Goal: Task Accomplishment & Management: Use online tool/utility

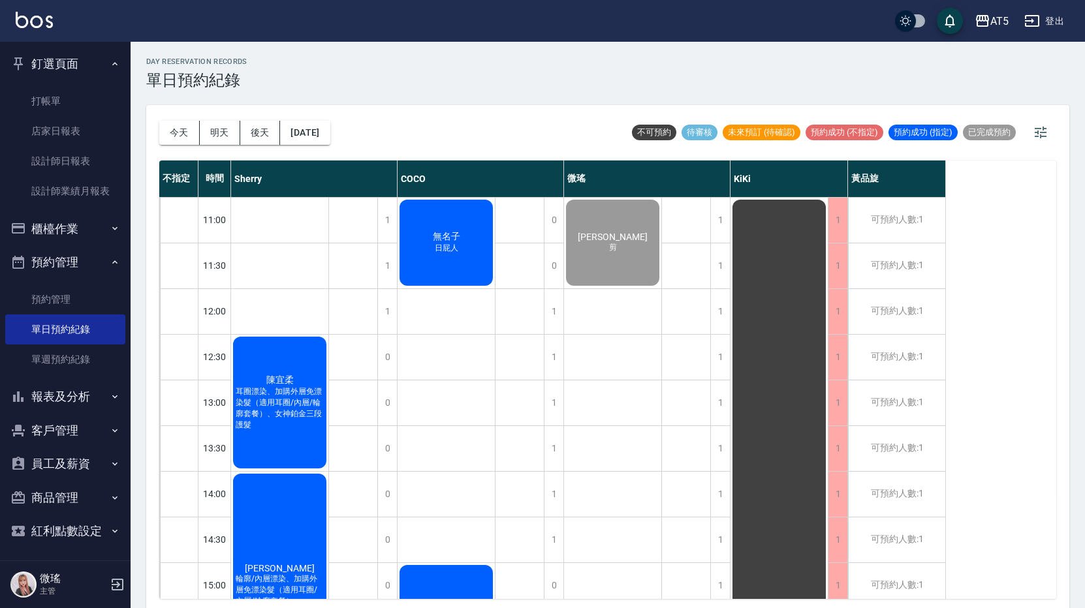
scroll to position [4, 0]
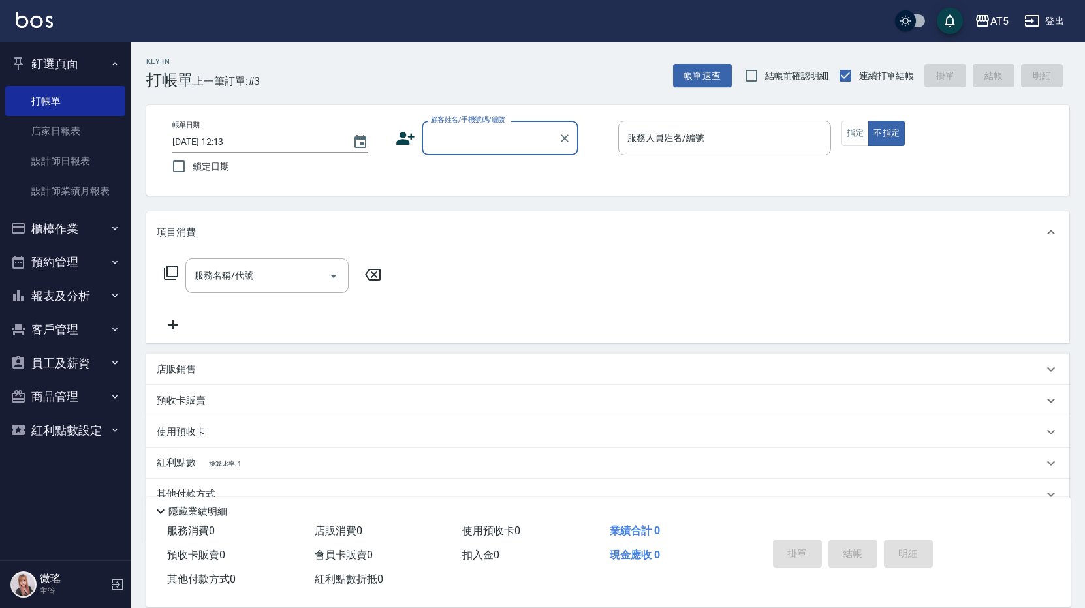
click at [460, 144] on input "顧客姓名/手機號碼/編號" at bounding box center [490, 138] width 125 height 23
type input "囝"
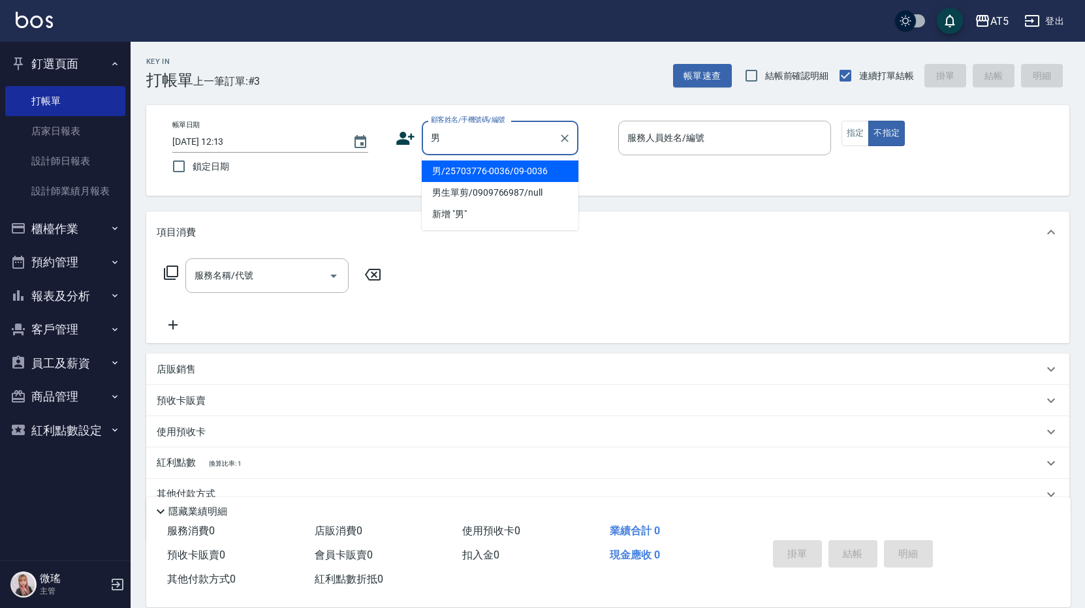
click at [475, 168] on li "男/25703776-0036/09-0036" at bounding box center [500, 172] width 157 height 22
type input "男/25703776-0036/09-0036"
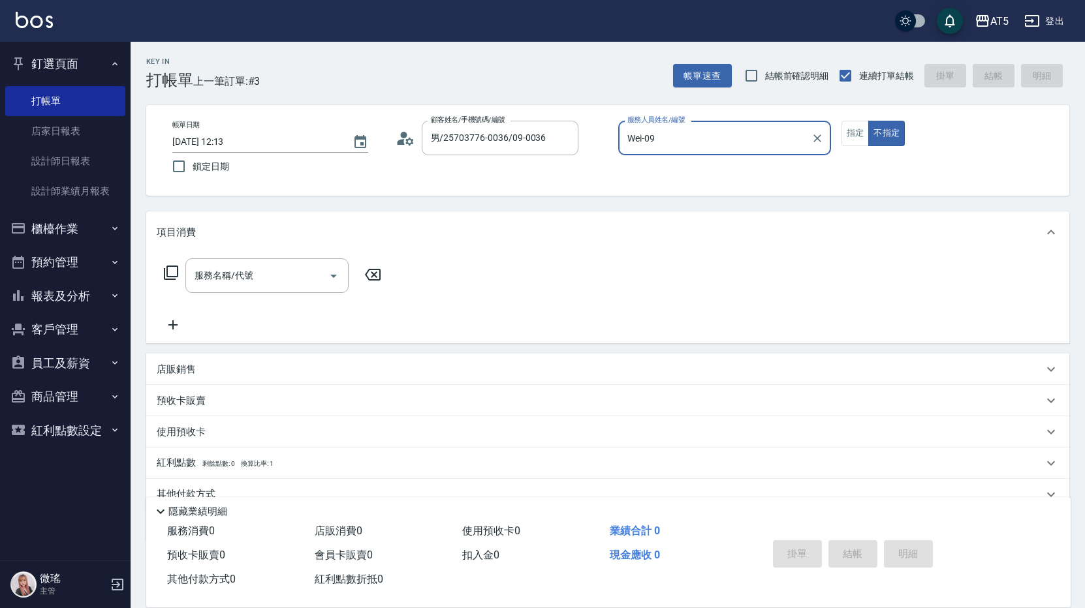
type input "Wei-09"
click at [857, 142] on button "指定" at bounding box center [856, 133] width 28 height 25
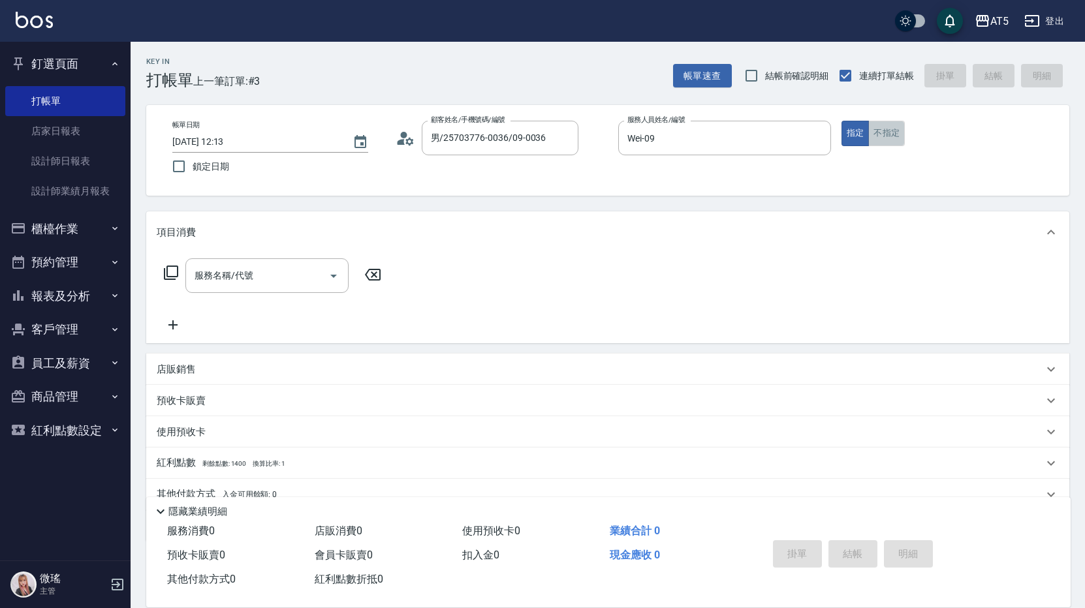
click at [900, 140] on button "不指定" at bounding box center [886, 133] width 37 height 25
click at [251, 261] on div "服務名稱/代號" at bounding box center [266, 276] width 163 height 35
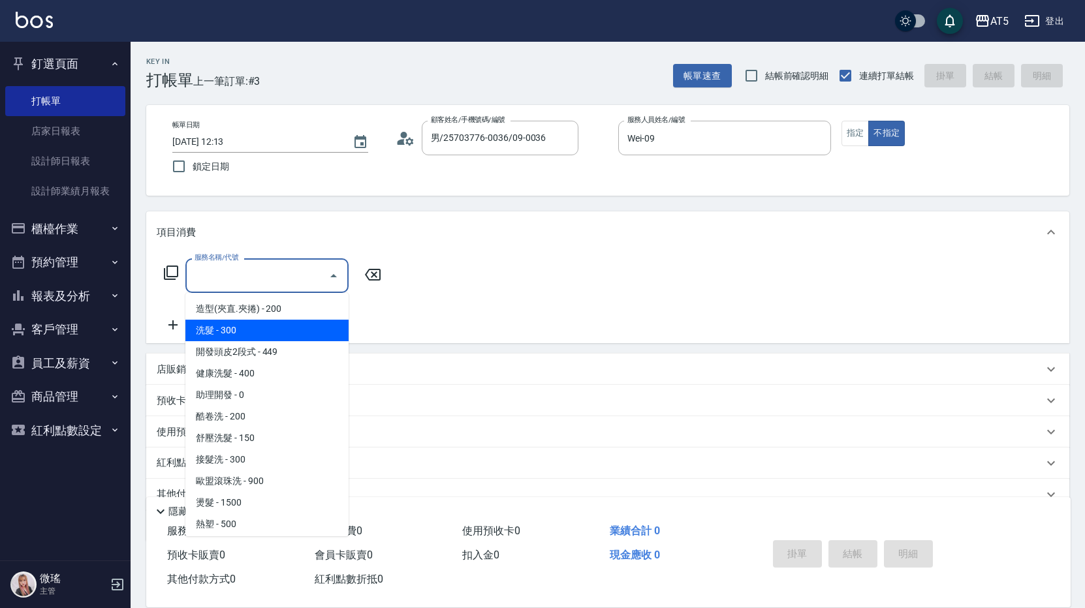
click at [275, 330] on span "洗髮 - 300" at bounding box center [266, 331] width 163 height 22
type input "洗髮(201)"
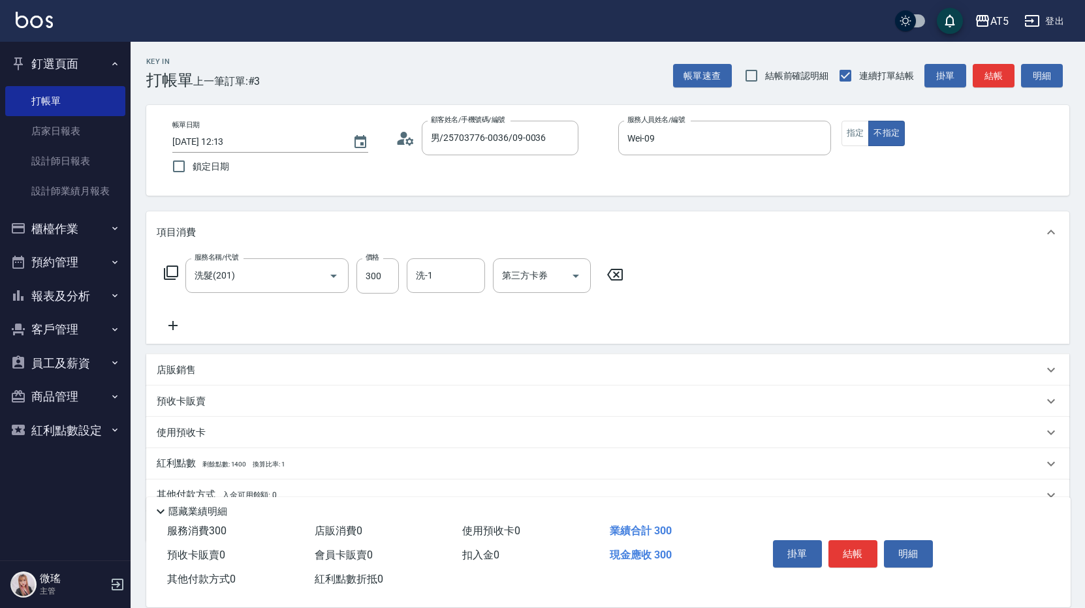
click at [181, 327] on icon at bounding box center [173, 326] width 33 height 16
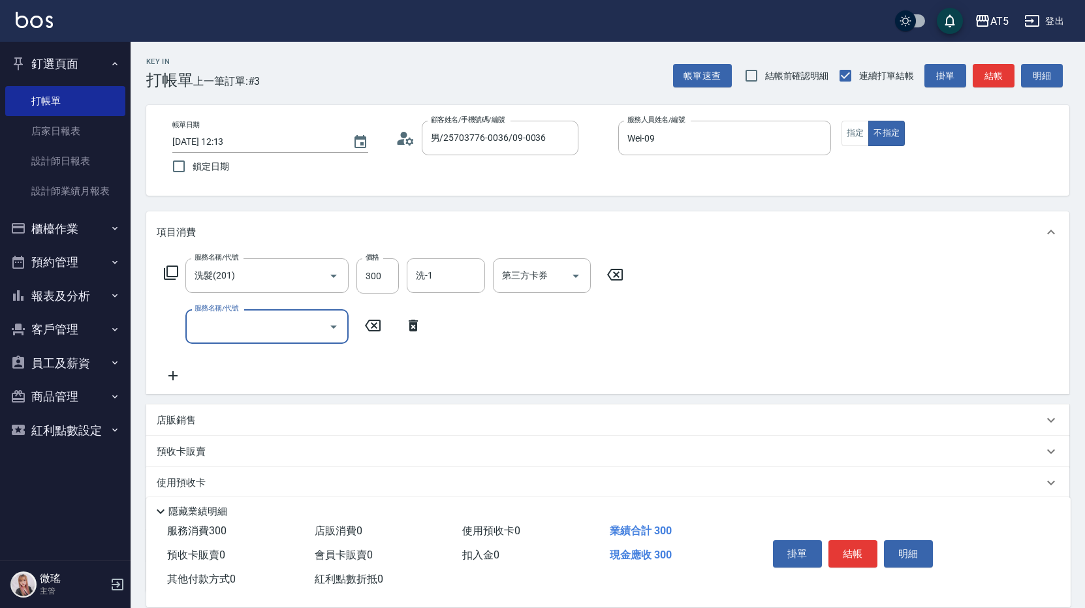
click at [228, 329] on input "服務名稱/代號" at bounding box center [257, 326] width 132 height 23
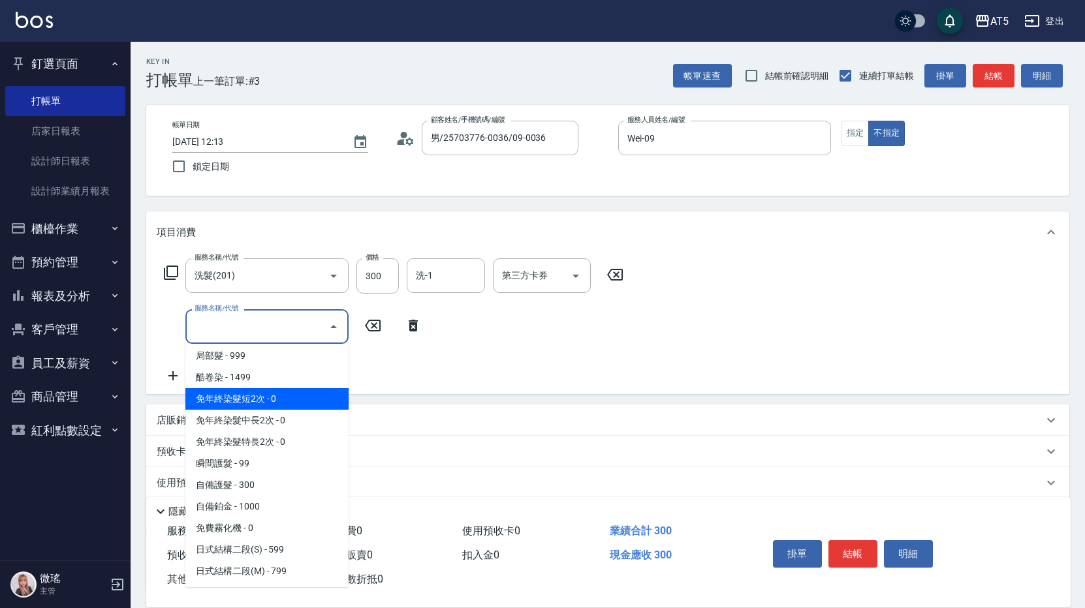
scroll to position [131, 0]
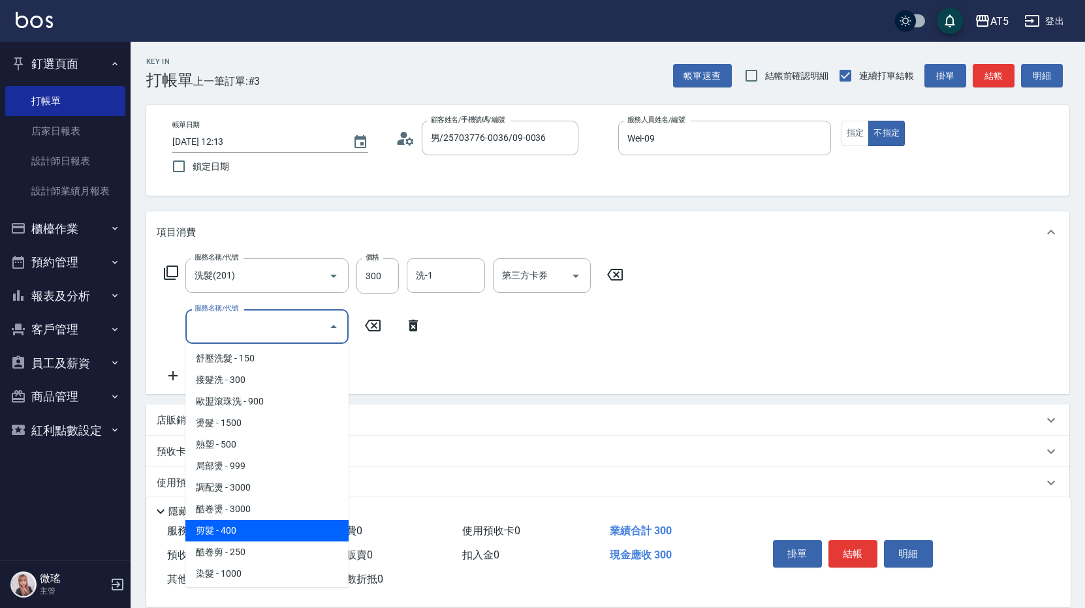
click at [282, 531] on span "剪髮 - 400" at bounding box center [266, 531] width 163 height 22
type input "70"
type input "剪髮(401)"
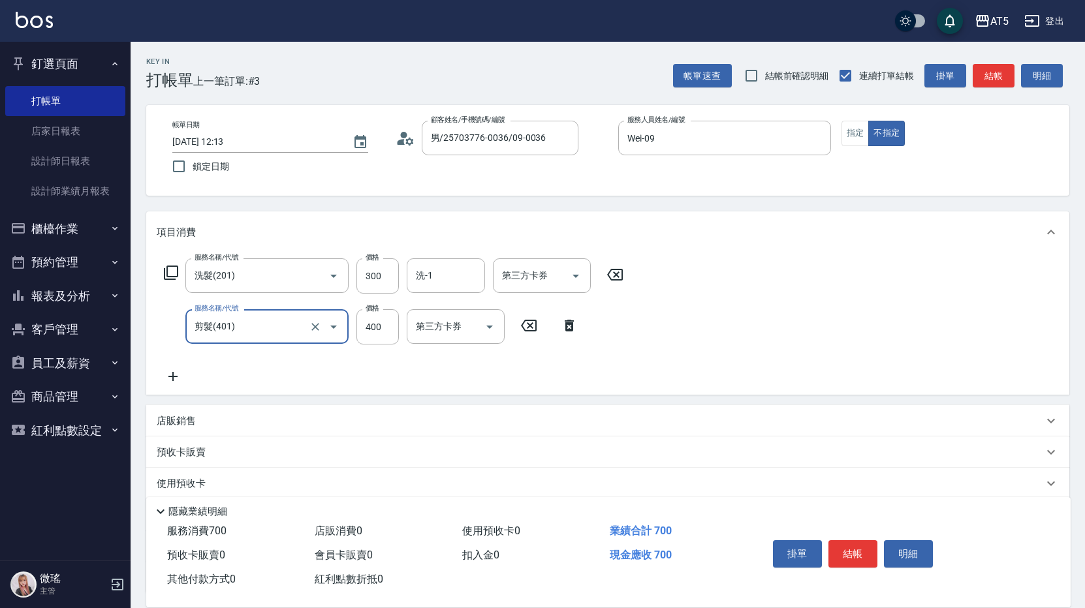
click at [828, 328] on div "服務名稱/代號 洗髮(201) 服務名稱/代號 價格 300 價格 洗-1 洗-1 第三方卡券 第三方卡券 服務名稱/代號 剪髮(401) 服務名稱/代號 價…" at bounding box center [607, 324] width 923 height 142
click at [857, 547] on button "結帳" at bounding box center [853, 554] width 49 height 27
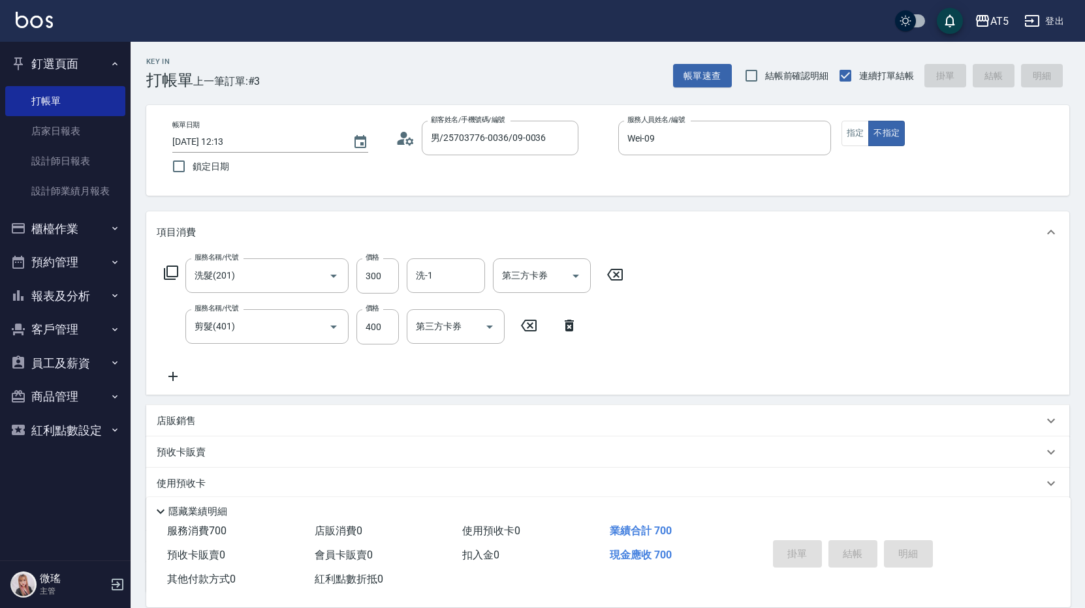
type input "[DATE] 13:00"
type input "0"
